Goal: Task Accomplishment & Management: Complete application form

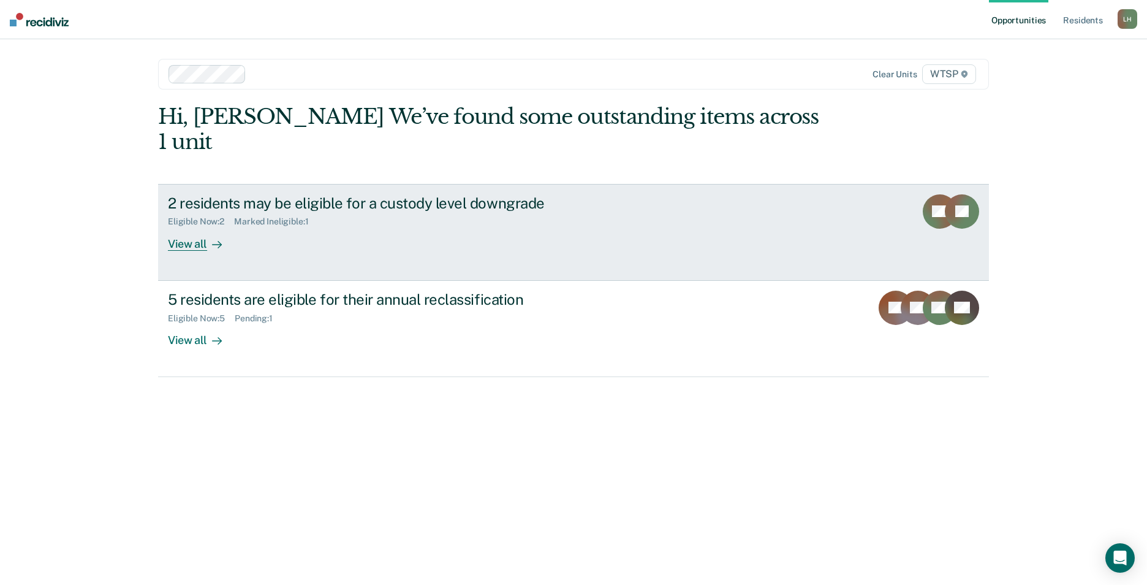
click at [198, 227] on div "View all" at bounding box center [202, 239] width 69 height 24
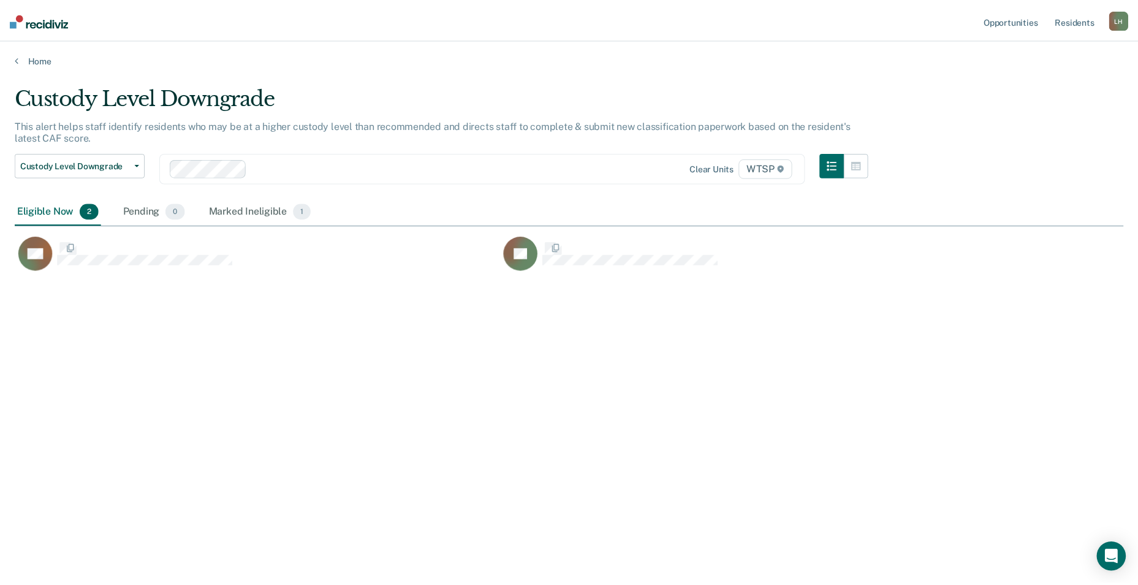
scroll to position [399, 1109]
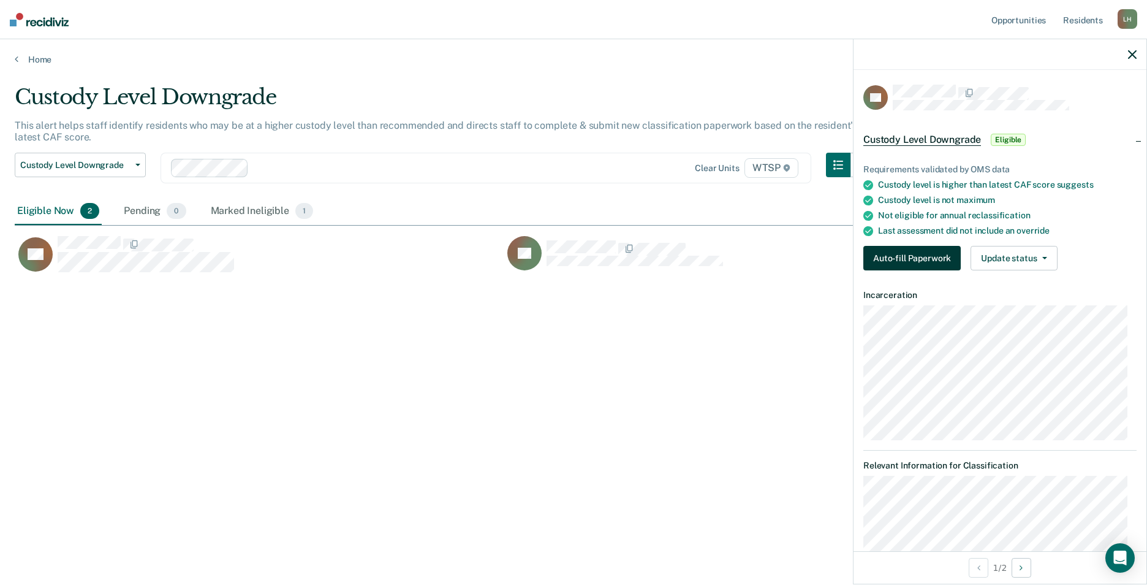
click at [911, 258] on button "Auto-fill Paperwork" at bounding box center [911, 258] width 97 height 25
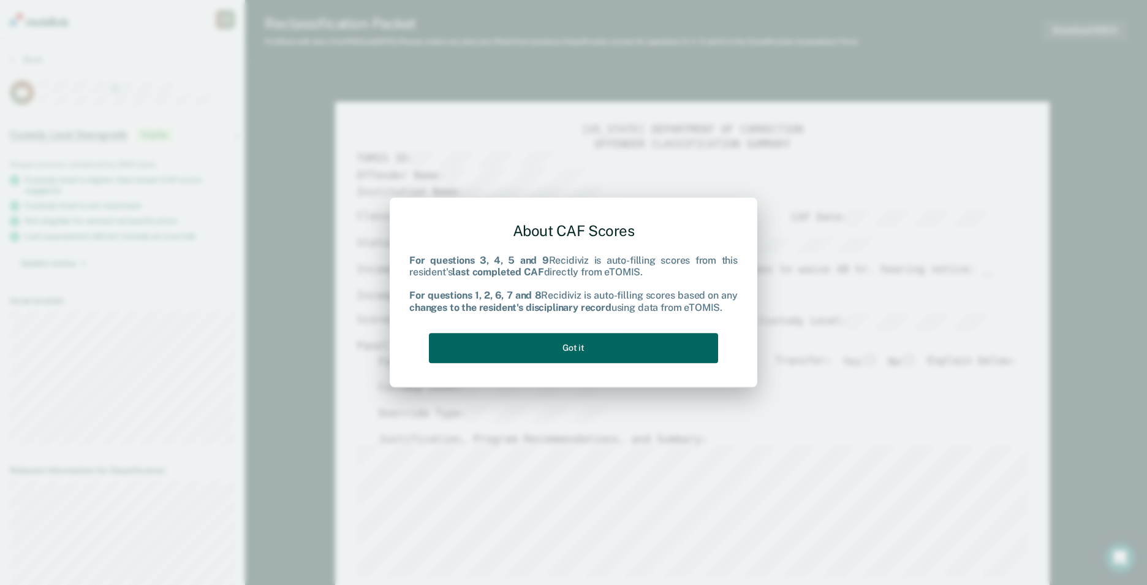
click at [655, 347] on button "Got it" at bounding box center [573, 348] width 289 height 30
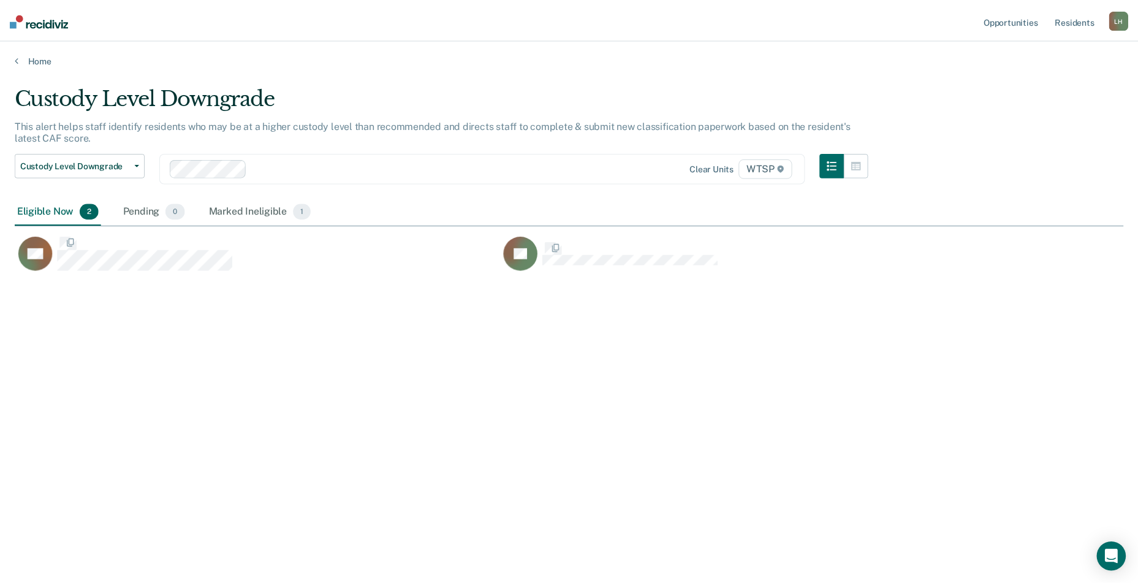
scroll to position [399, 1109]
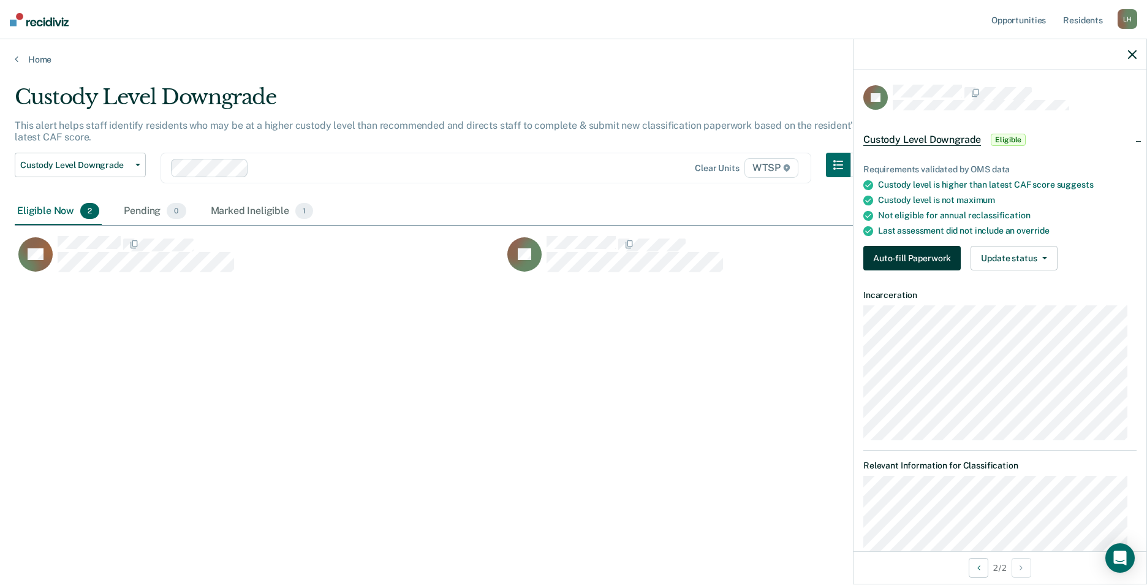
click at [922, 256] on button "Auto-fill Paperwork" at bounding box center [911, 258] width 97 height 25
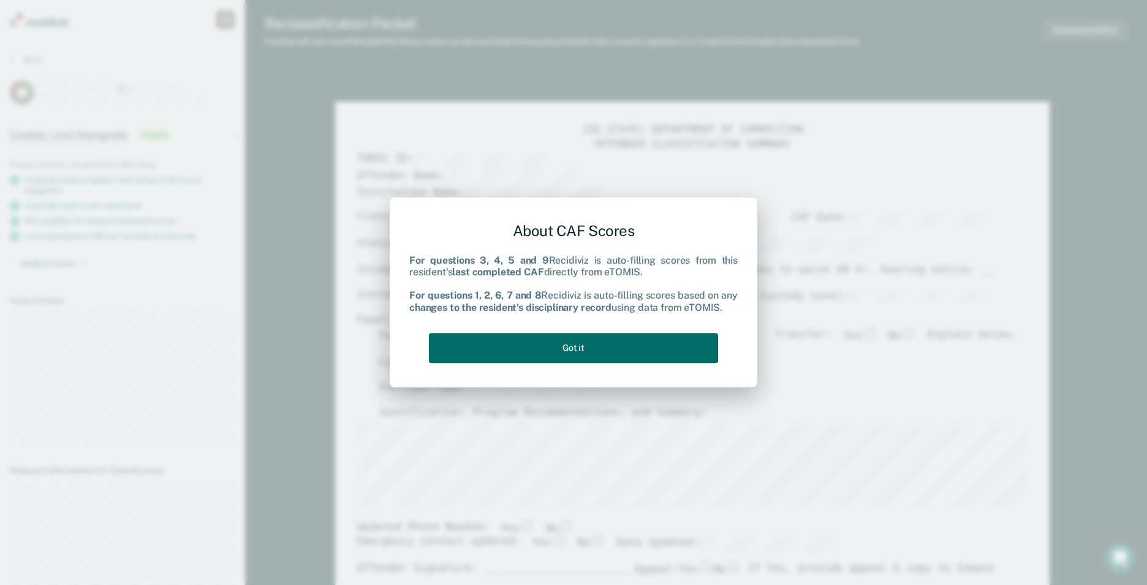
type textarea "x"
click at [615, 347] on button "Got it" at bounding box center [573, 348] width 289 height 30
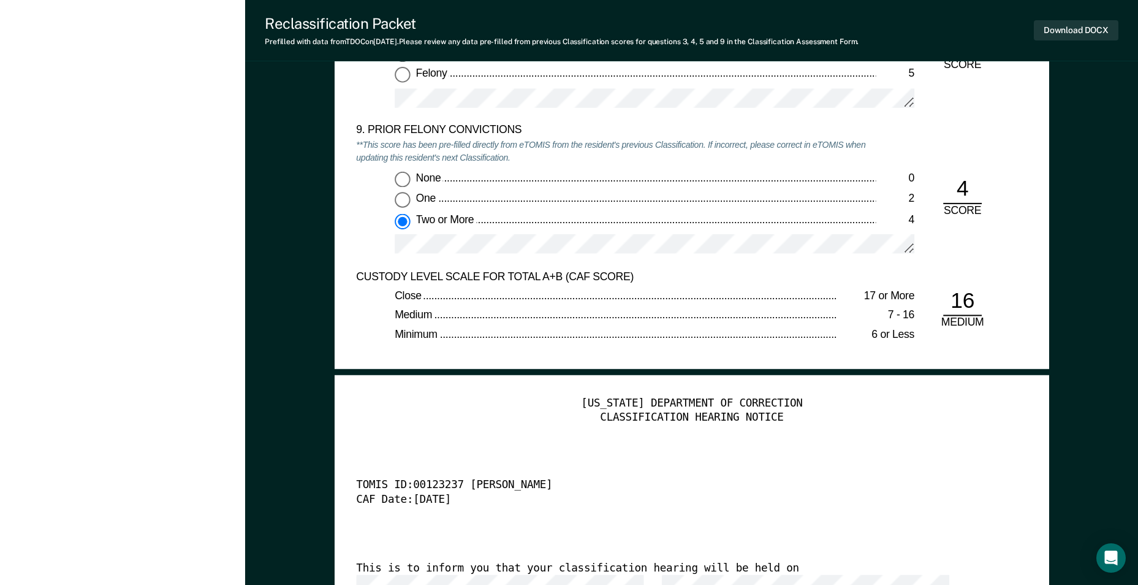
scroll to position [2696, 0]
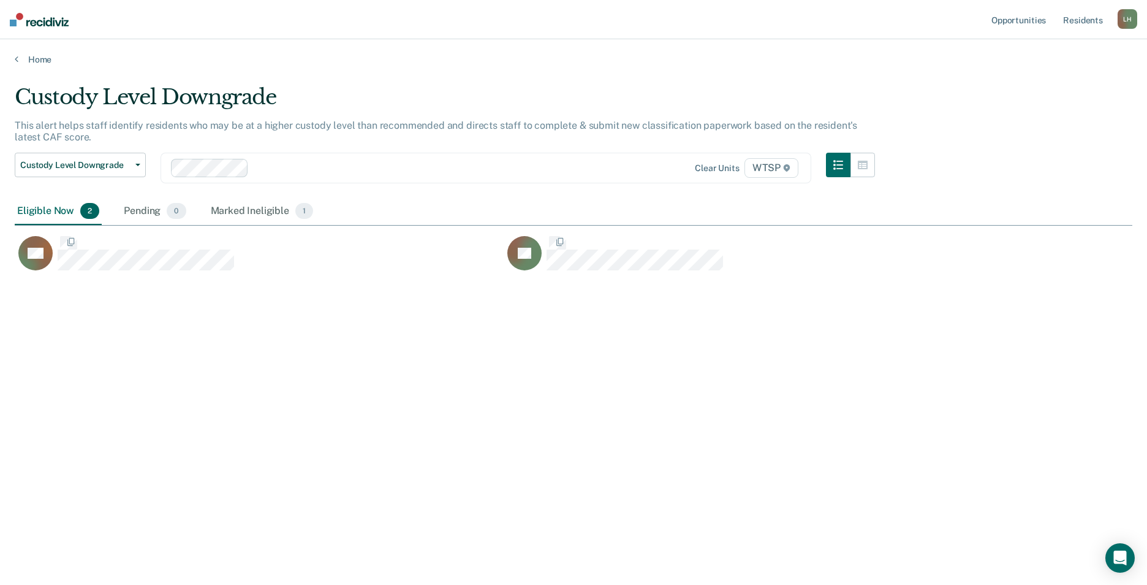
scroll to position [399, 1109]
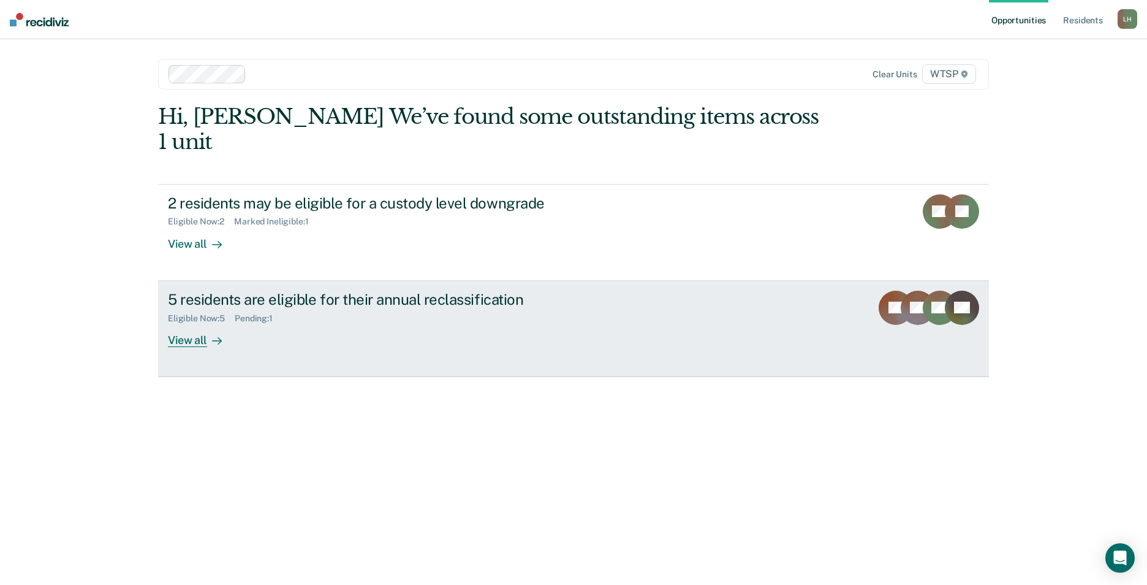
click at [191, 323] on div "View all" at bounding box center [202, 335] width 69 height 24
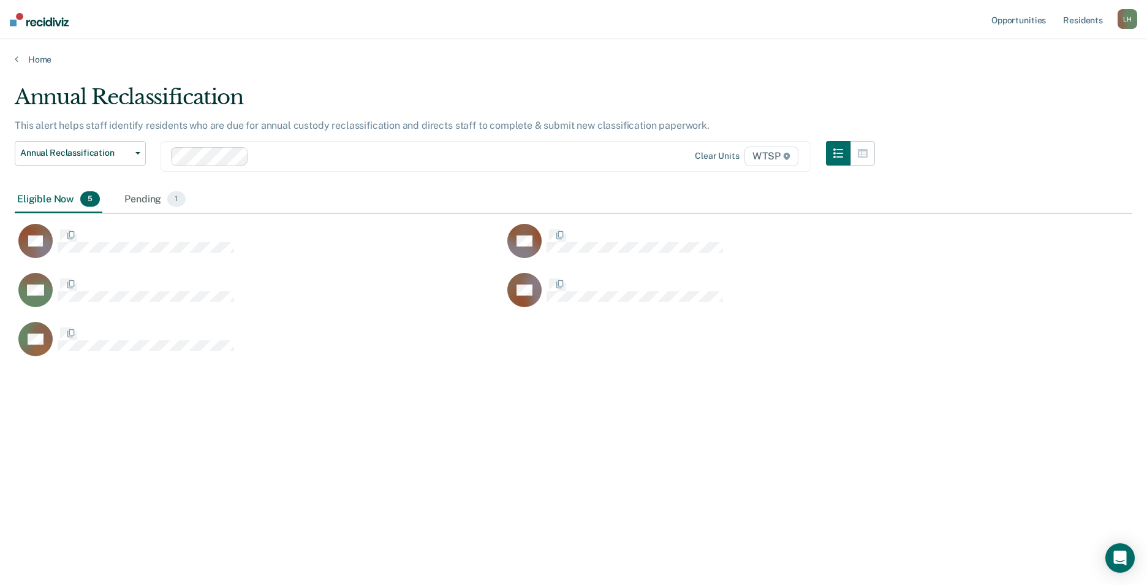
scroll to position [10, 10]
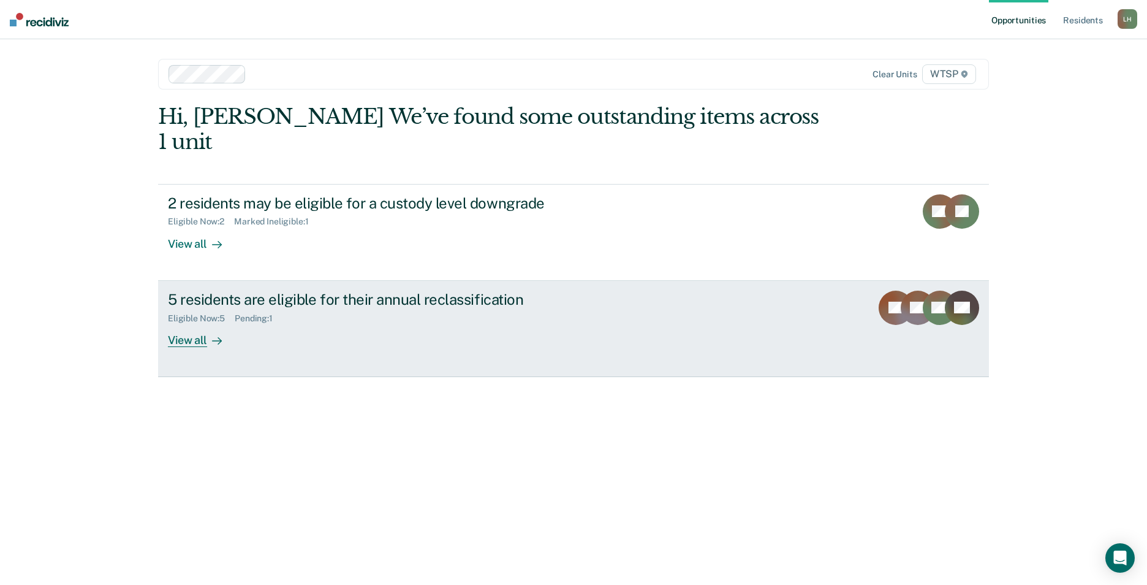
click at [195, 323] on div "View all" at bounding box center [202, 335] width 69 height 24
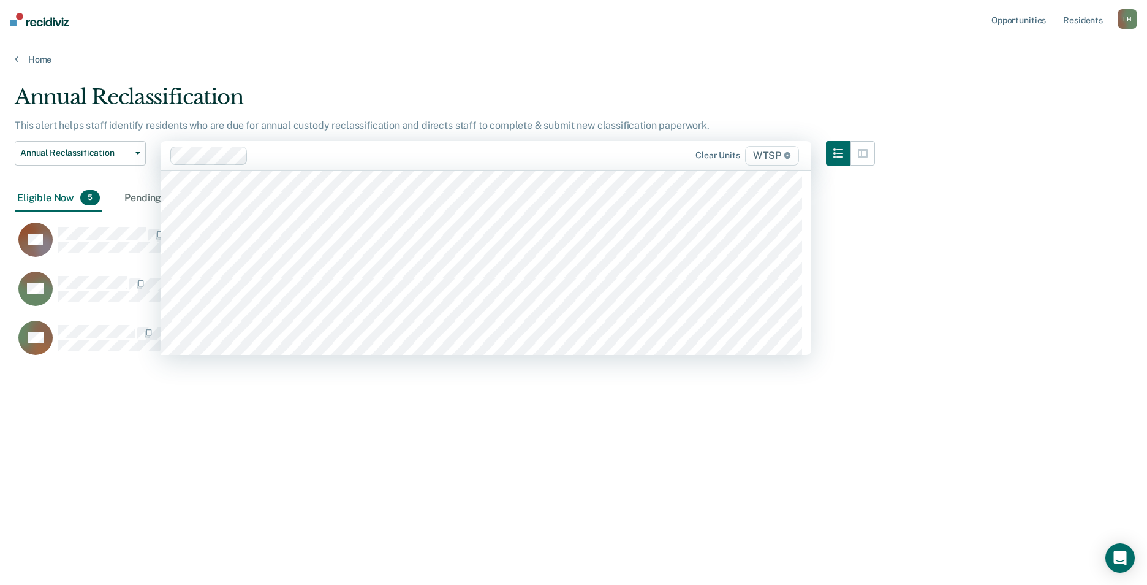
scroll to position [10540, 0]
